Goal: Use online tool/utility: Utilize a website feature to perform a specific function

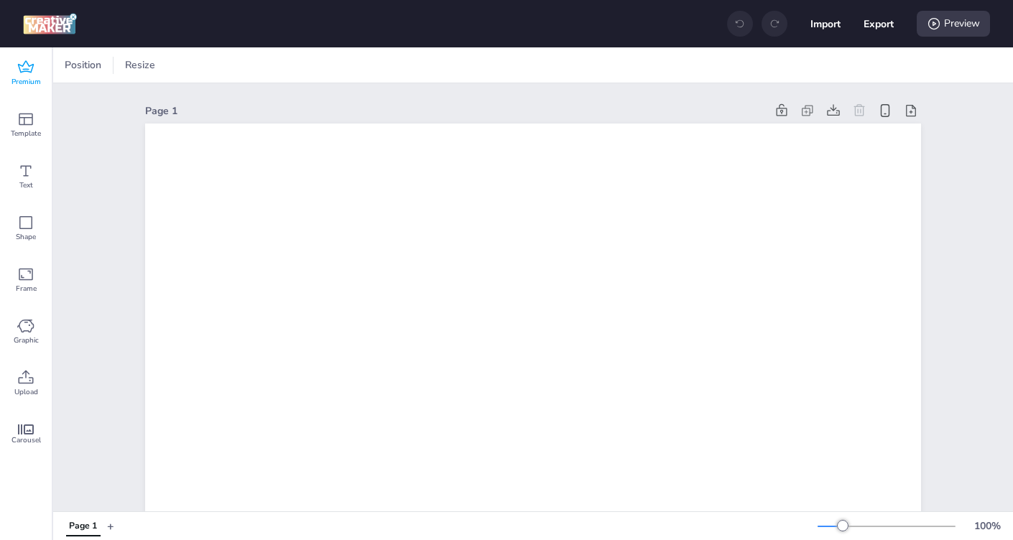
click at [40, 77] on span "Premium" at bounding box center [25, 81] width 29 height 11
click at [32, 62] on icon at bounding box center [25, 67] width 17 height 17
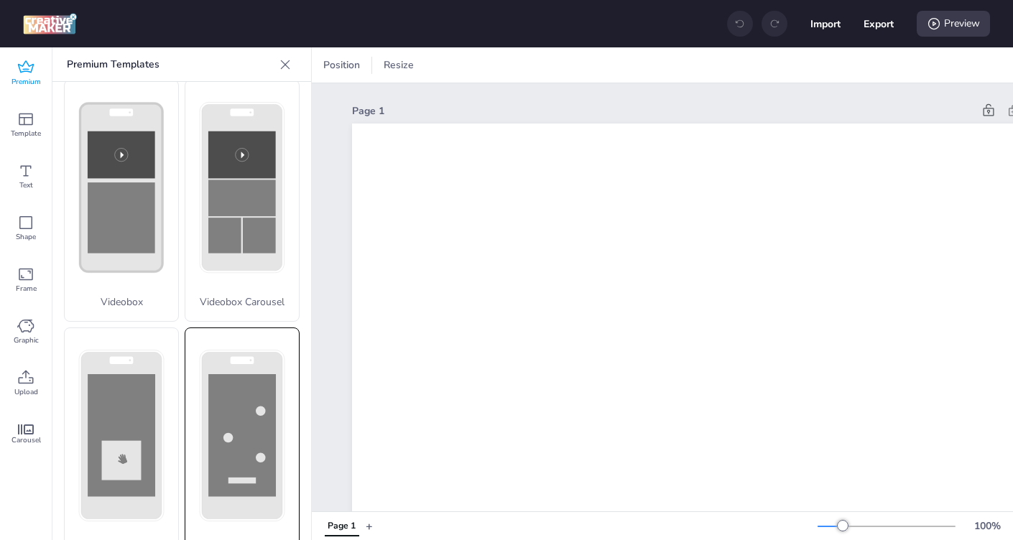
scroll to position [468, 0]
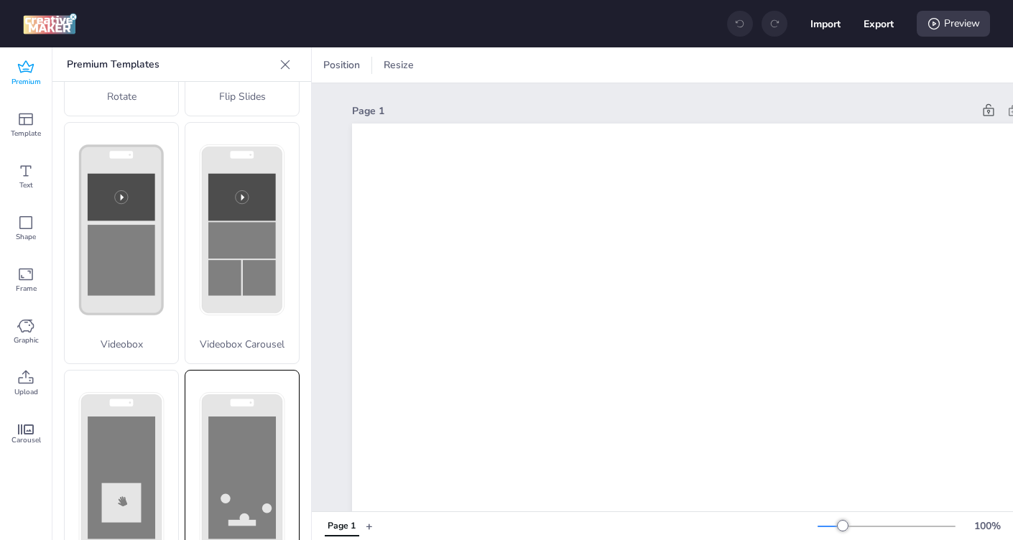
click at [221, 394] on rect at bounding box center [242, 478] width 83 height 169
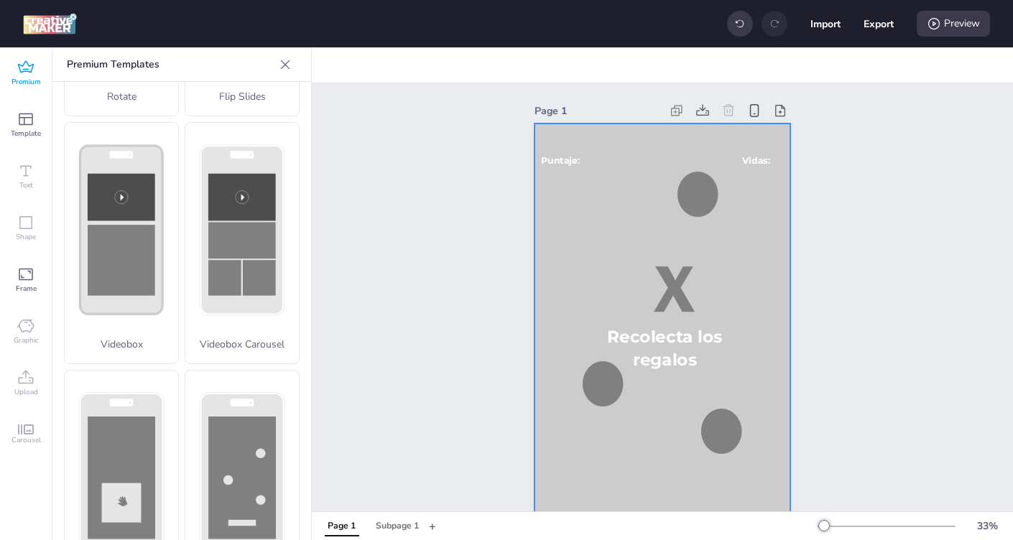
click at [628, 241] on div at bounding box center [662, 351] width 256 height 455
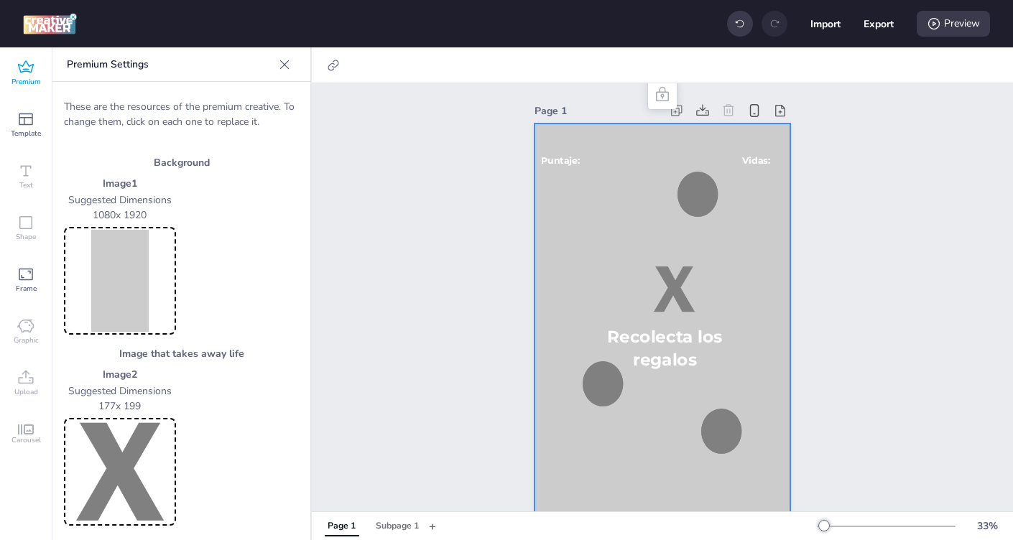
click at [93, 265] on img at bounding box center [120, 281] width 106 height 102
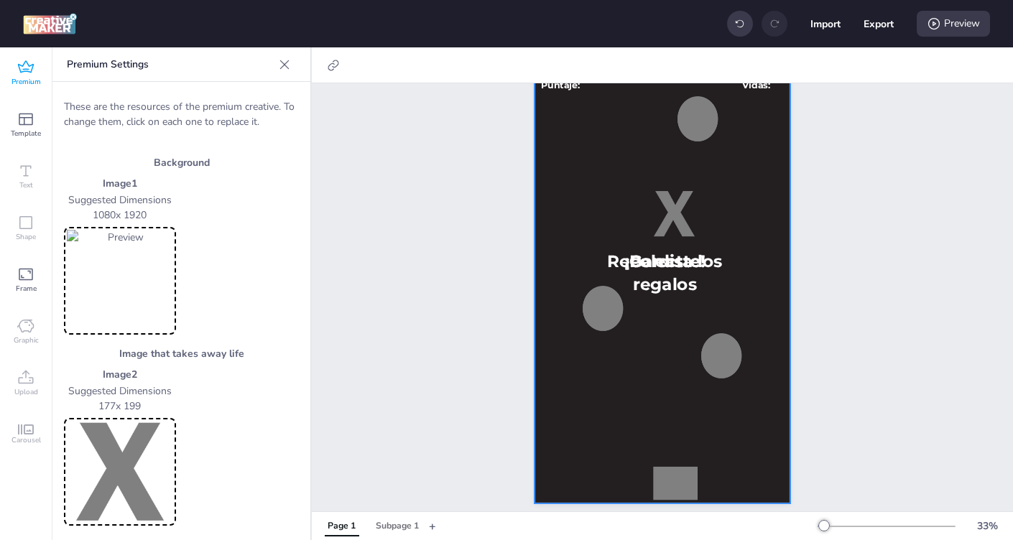
scroll to position [95, 0]
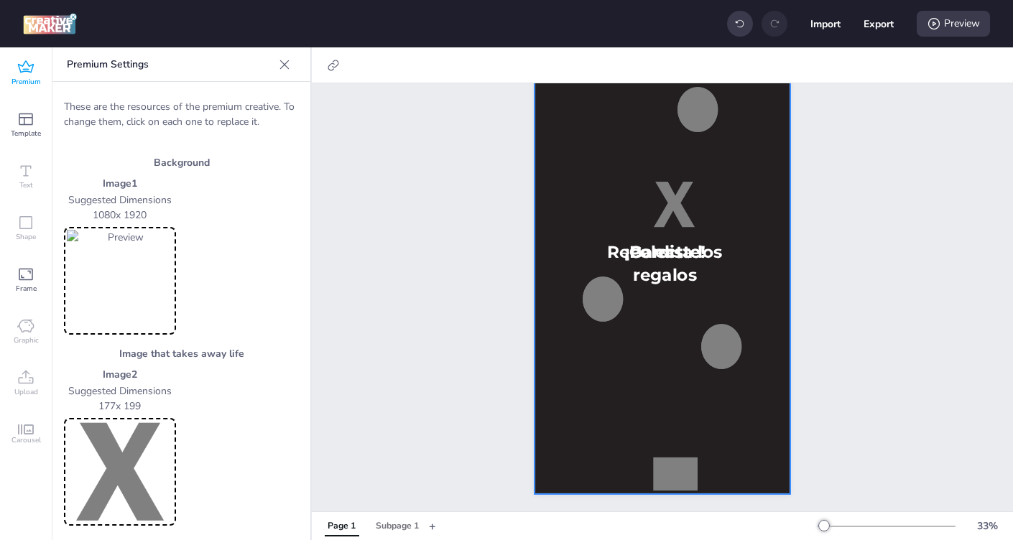
click at [109, 478] on img at bounding box center [120, 472] width 106 height 102
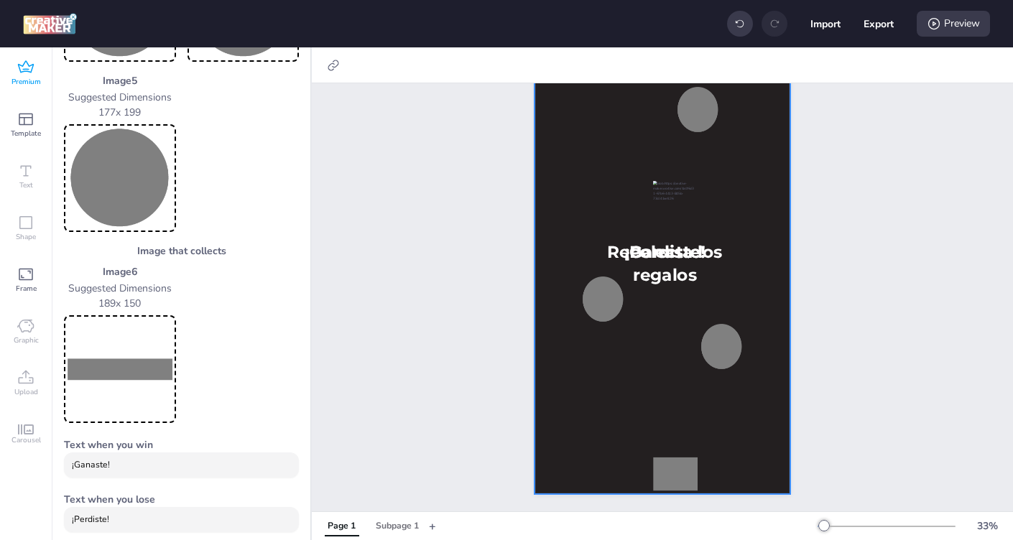
scroll to position [653, 0]
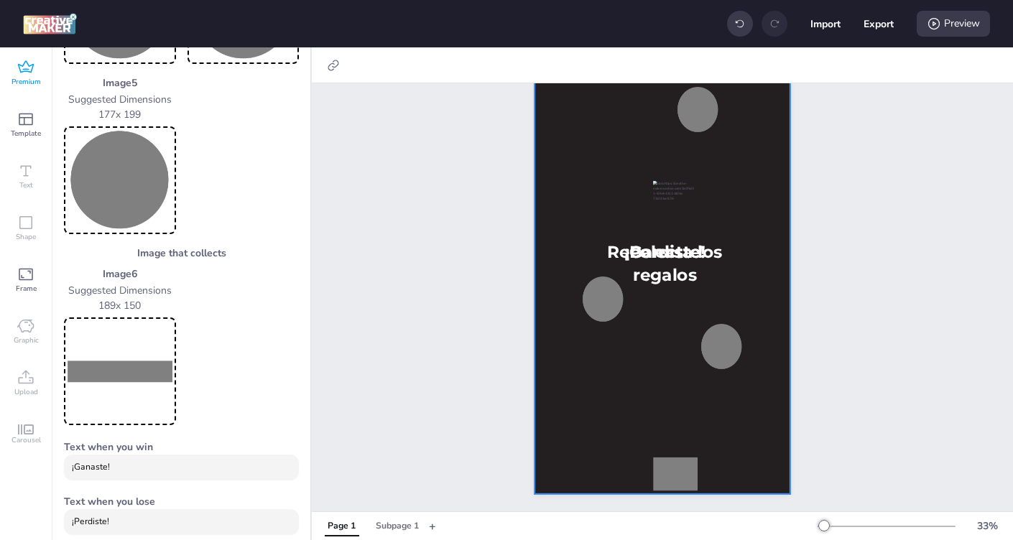
click at [104, 373] on img at bounding box center [120, 371] width 106 height 102
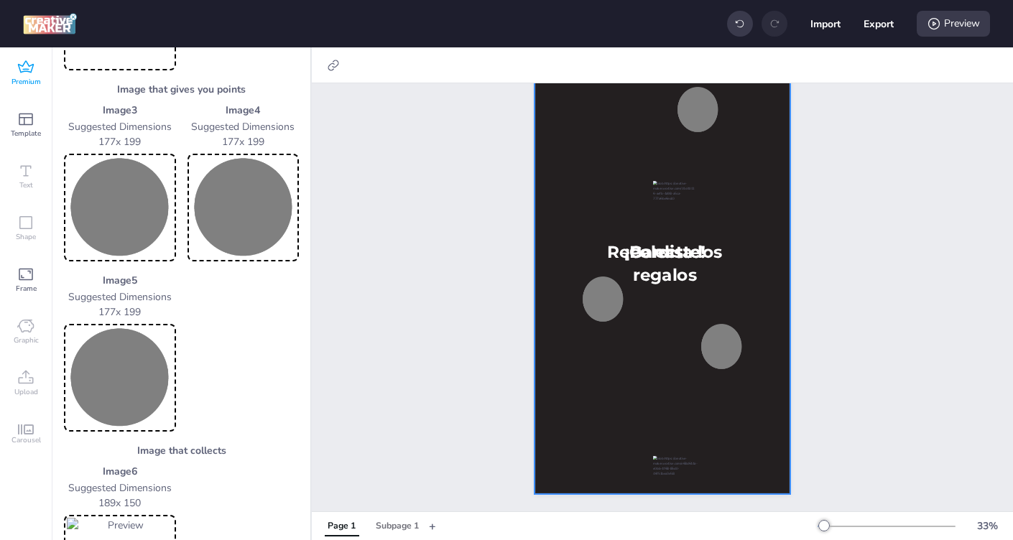
scroll to position [454, 0]
click at [105, 195] on img at bounding box center [120, 209] width 106 height 102
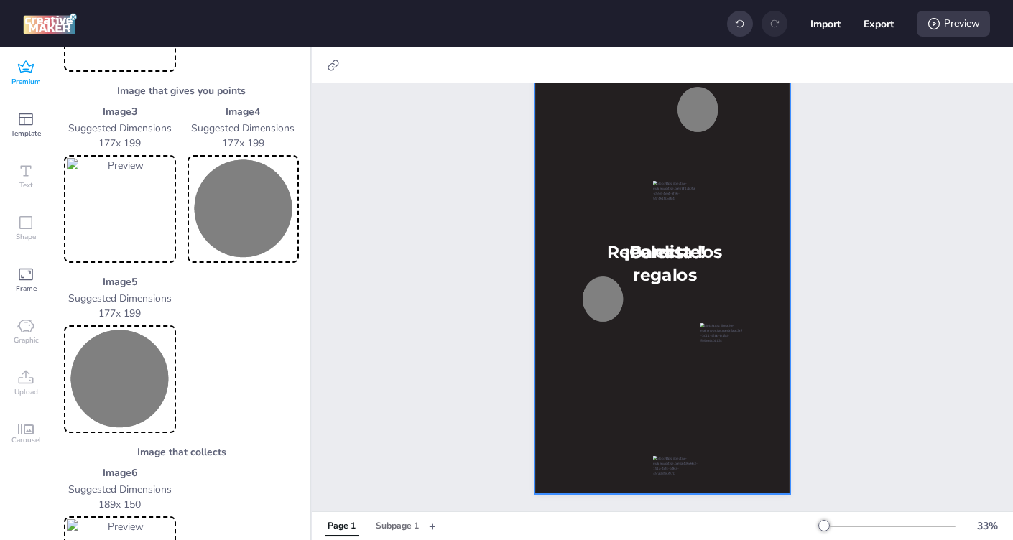
click at [241, 215] on img at bounding box center [243, 209] width 106 height 102
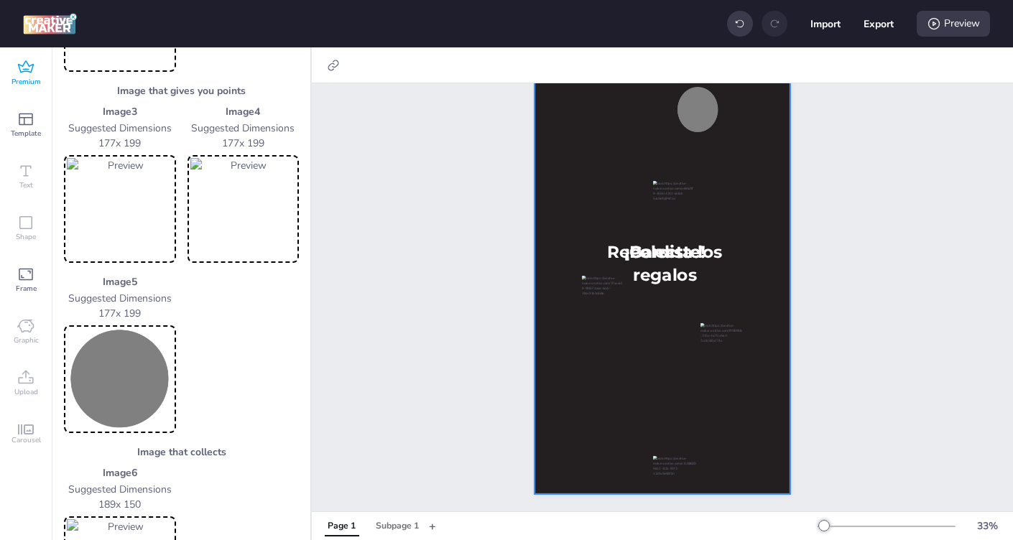
click at [133, 364] on img at bounding box center [120, 379] width 106 height 102
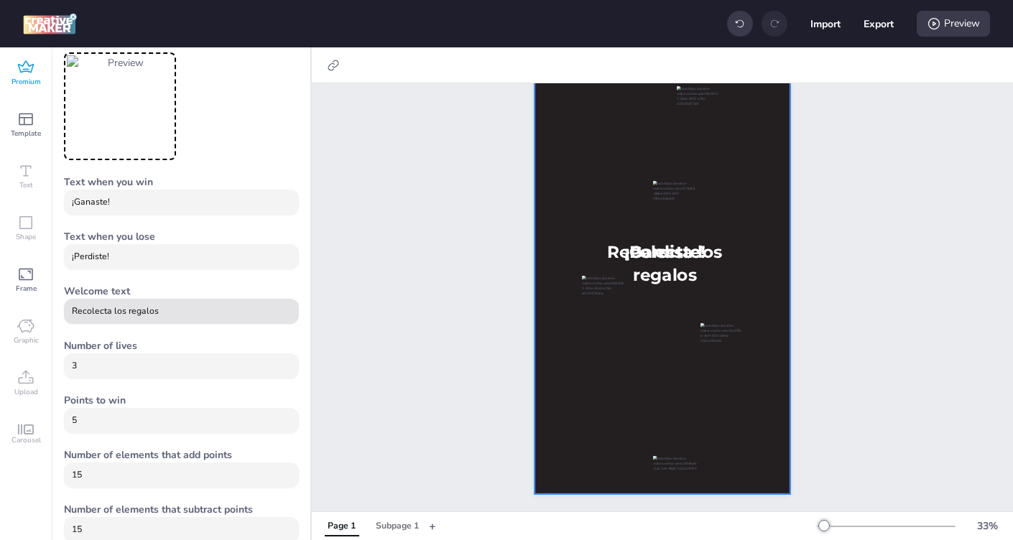
scroll to position [924, 0]
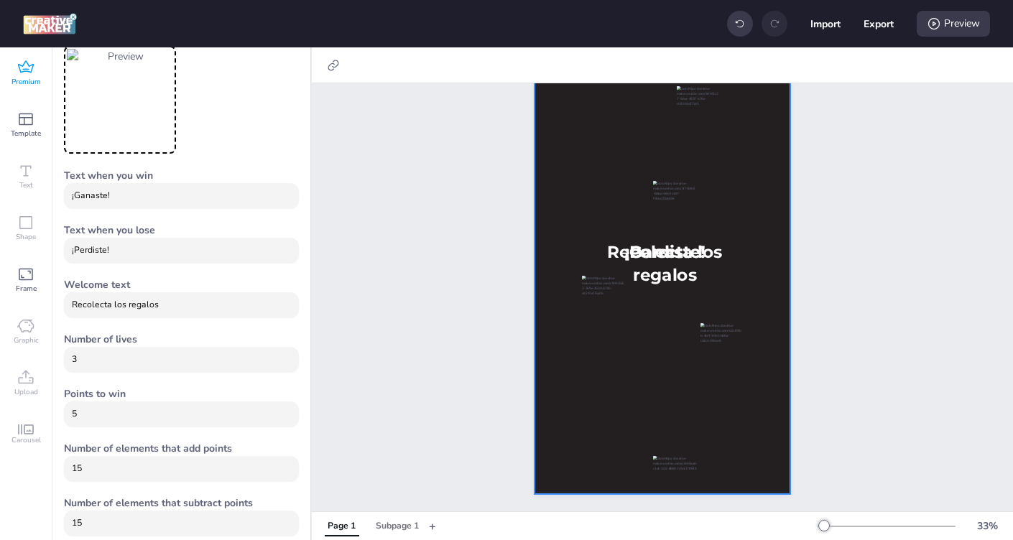
drag, startPoint x: 164, startPoint y: 308, endPoint x: 63, endPoint y: 302, distance: 101.4
type input "Atrapa a la familia de [PERSON_NAME]"
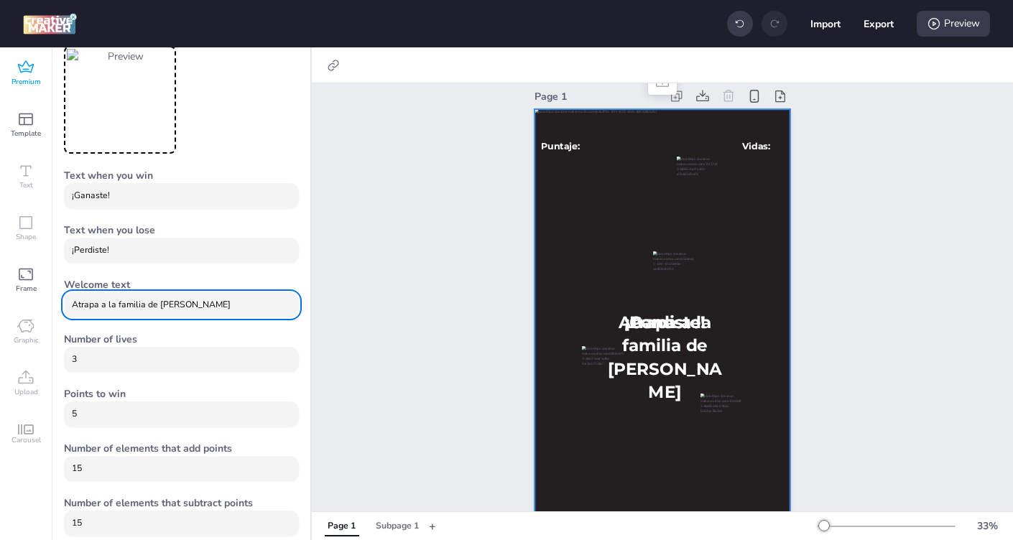
scroll to position [37, 0]
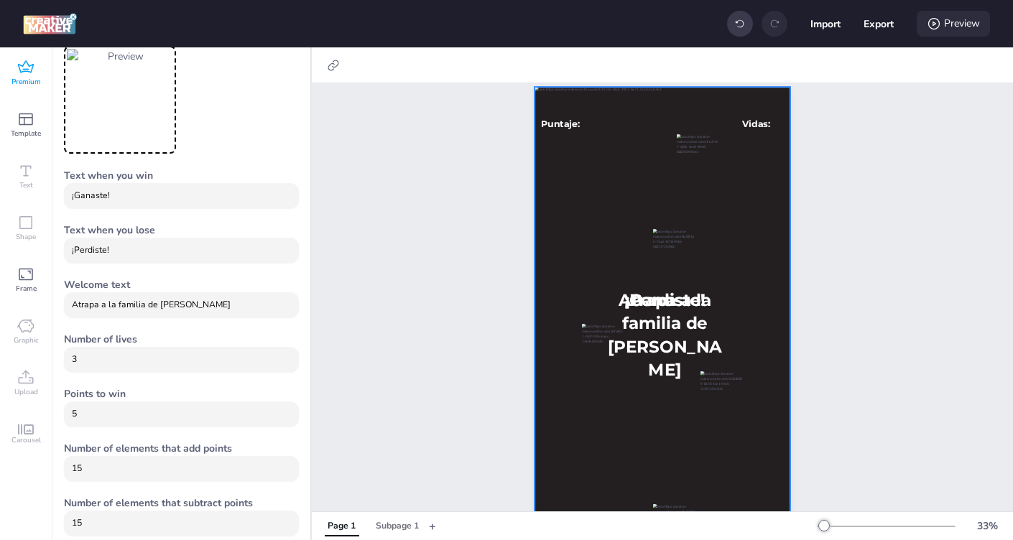
click at [942, 27] on div "Preview" at bounding box center [952, 24] width 73 height 26
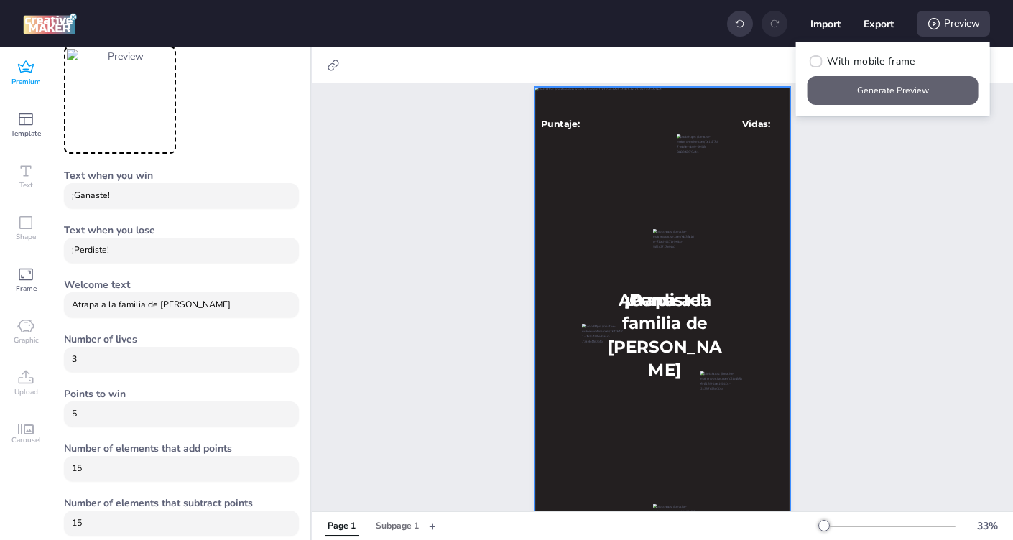
click at [906, 83] on button "Generate Preview" at bounding box center [892, 90] width 171 height 29
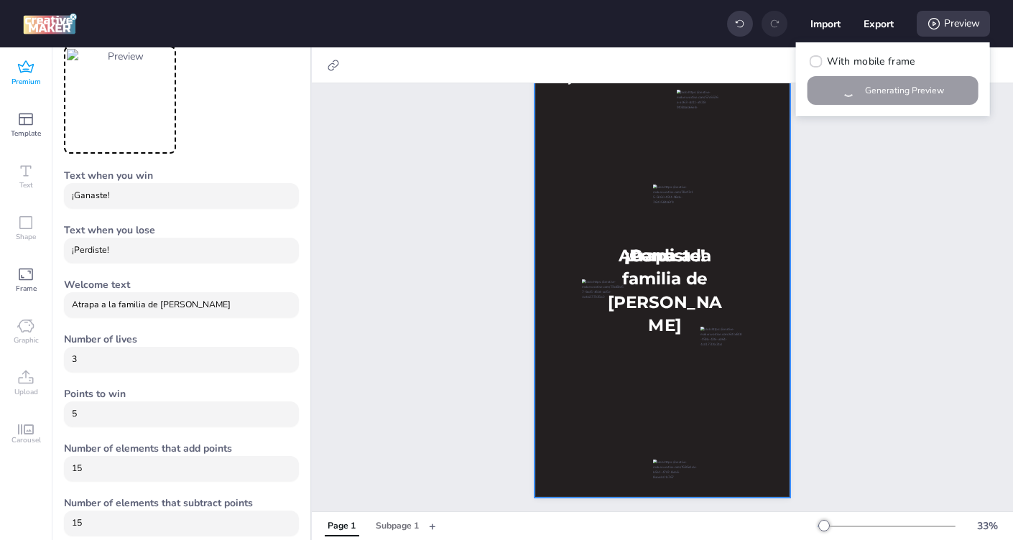
scroll to position [80, 0]
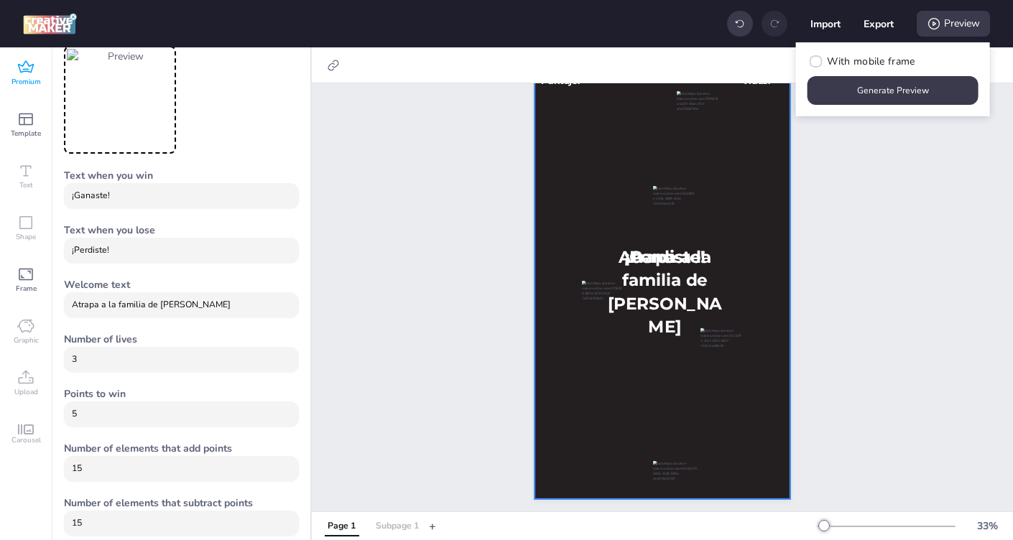
click at [399, 526] on div "Subpage 1" at bounding box center [397, 526] width 43 height 13
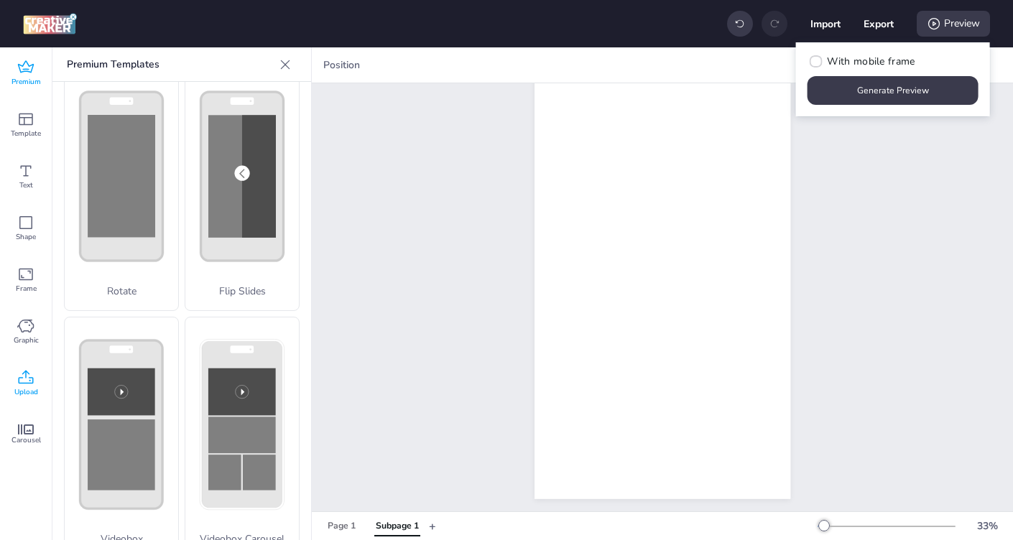
click at [30, 382] on icon at bounding box center [25, 377] width 17 height 17
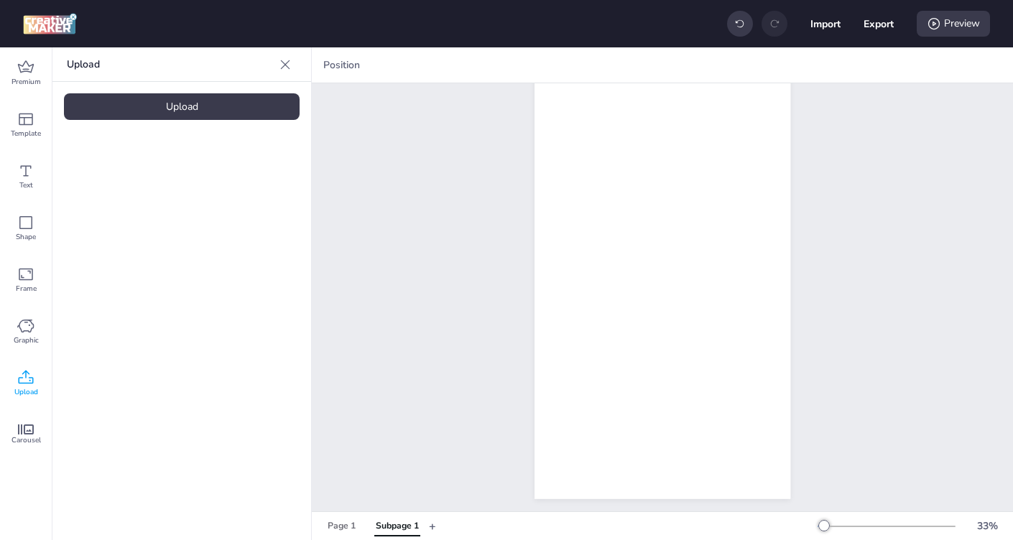
click at [226, 112] on div "Upload" at bounding box center [182, 106] width 236 height 27
click at [342, 531] on div "Page 1" at bounding box center [342, 526] width 28 height 13
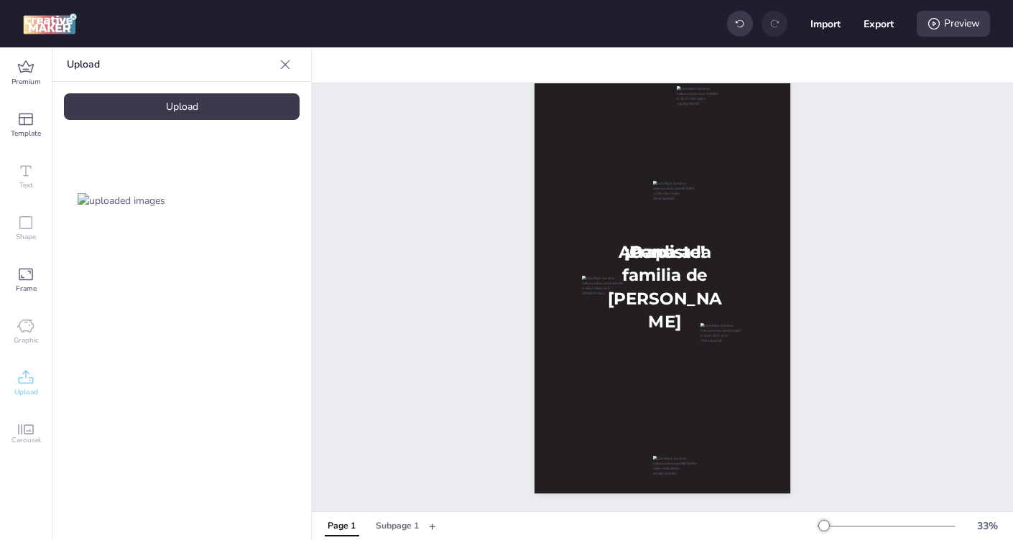
scroll to position [95, 0]
click at [941, 24] on div "Preview" at bounding box center [952, 24] width 73 height 26
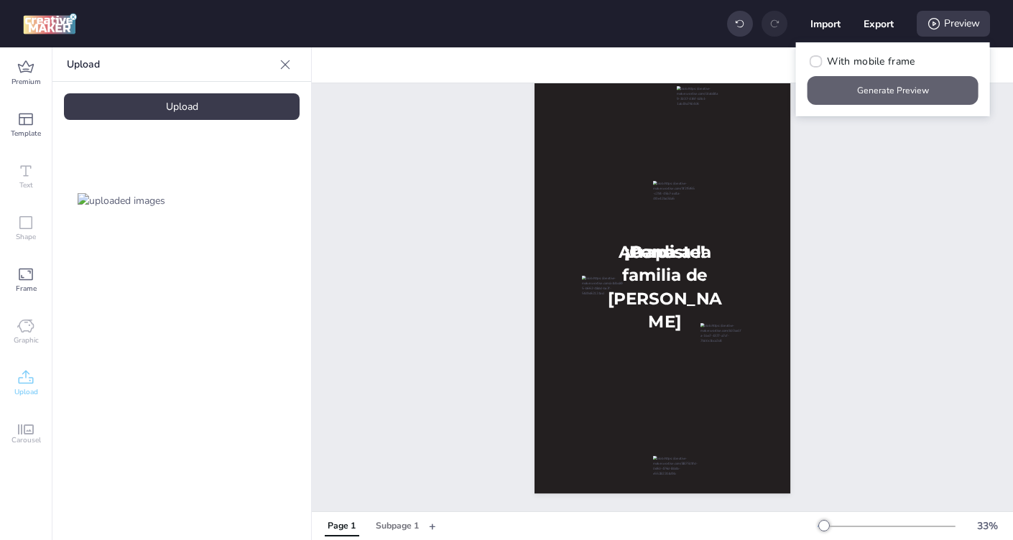
click at [900, 90] on button "Generate Preview" at bounding box center [892, 90] width 171 height 29
click at [409, 524] on div "Subpage 1" at bounding box center [397, 526] width 43 height 13
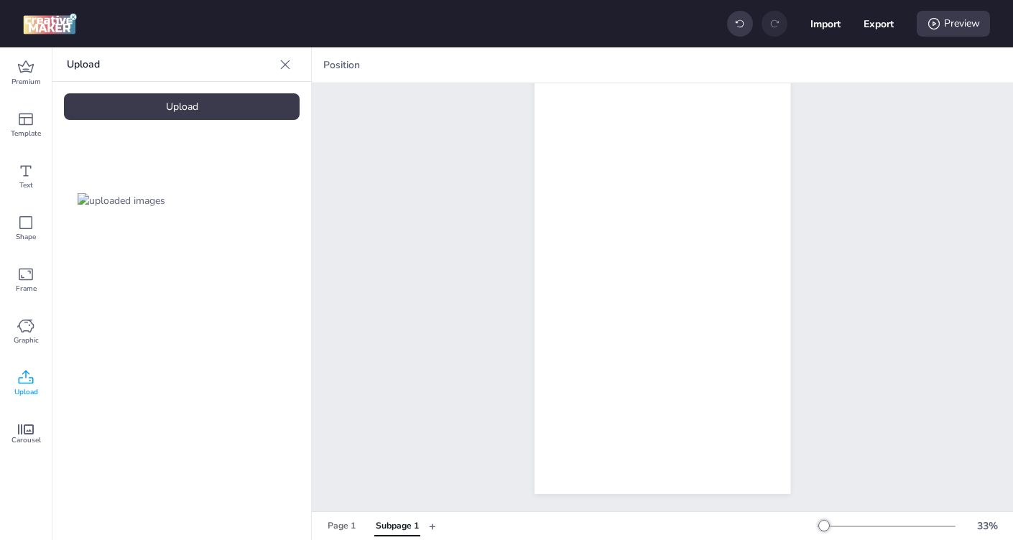
click at [137, 208] on img at bounding box center [122, 200] width 88 height 15
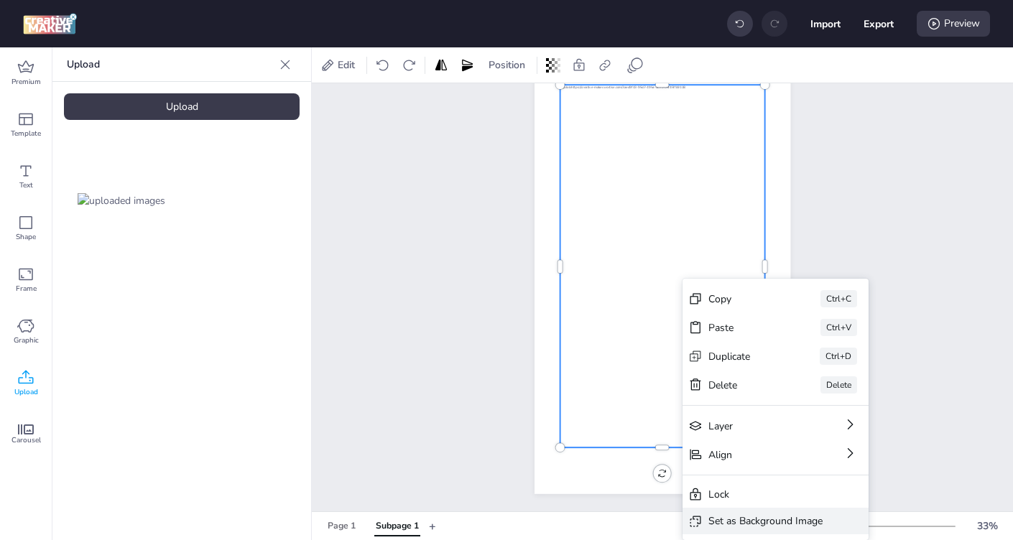
click at [742, 517] on div "Set as Background Image" at bounding box center [765, 521] width 114 height 15
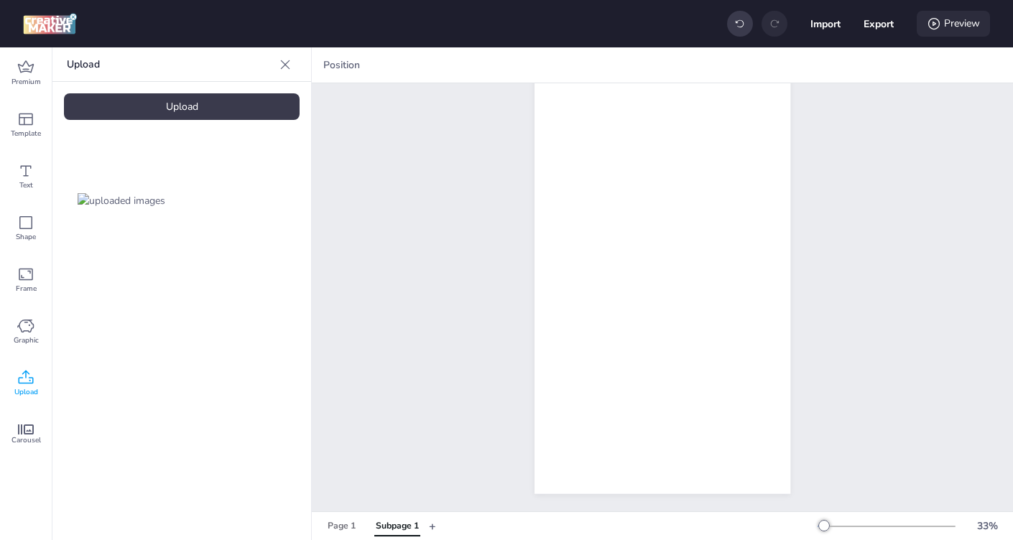
click at [940, 24] on div "Preview" at bounding box center [952, 24] width 73 height 26
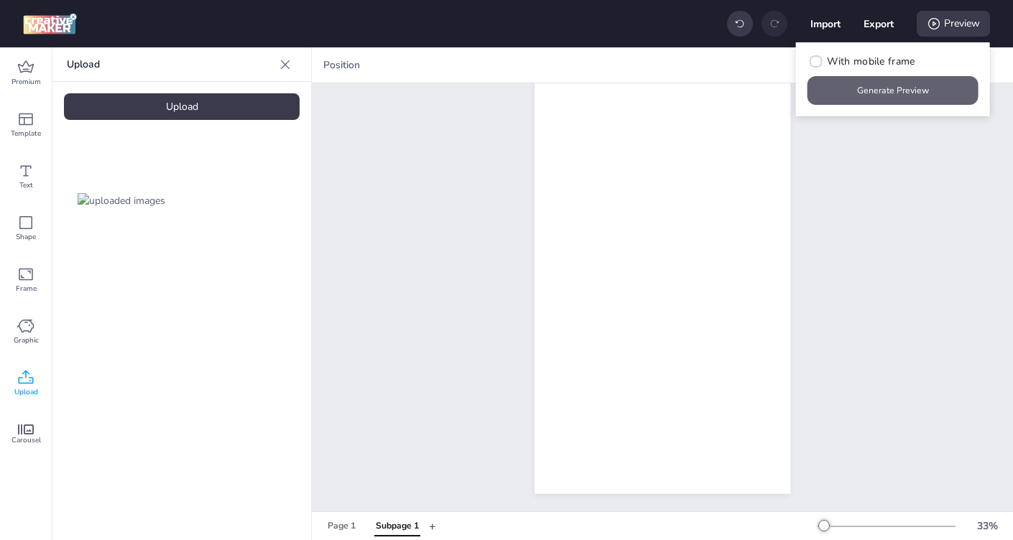
click at [884, 93] on button "Generate Preview" at bounding box center [892, 90] width 171 height 29
